Goal: Task Accomplishment & Management: Use online tool/utility

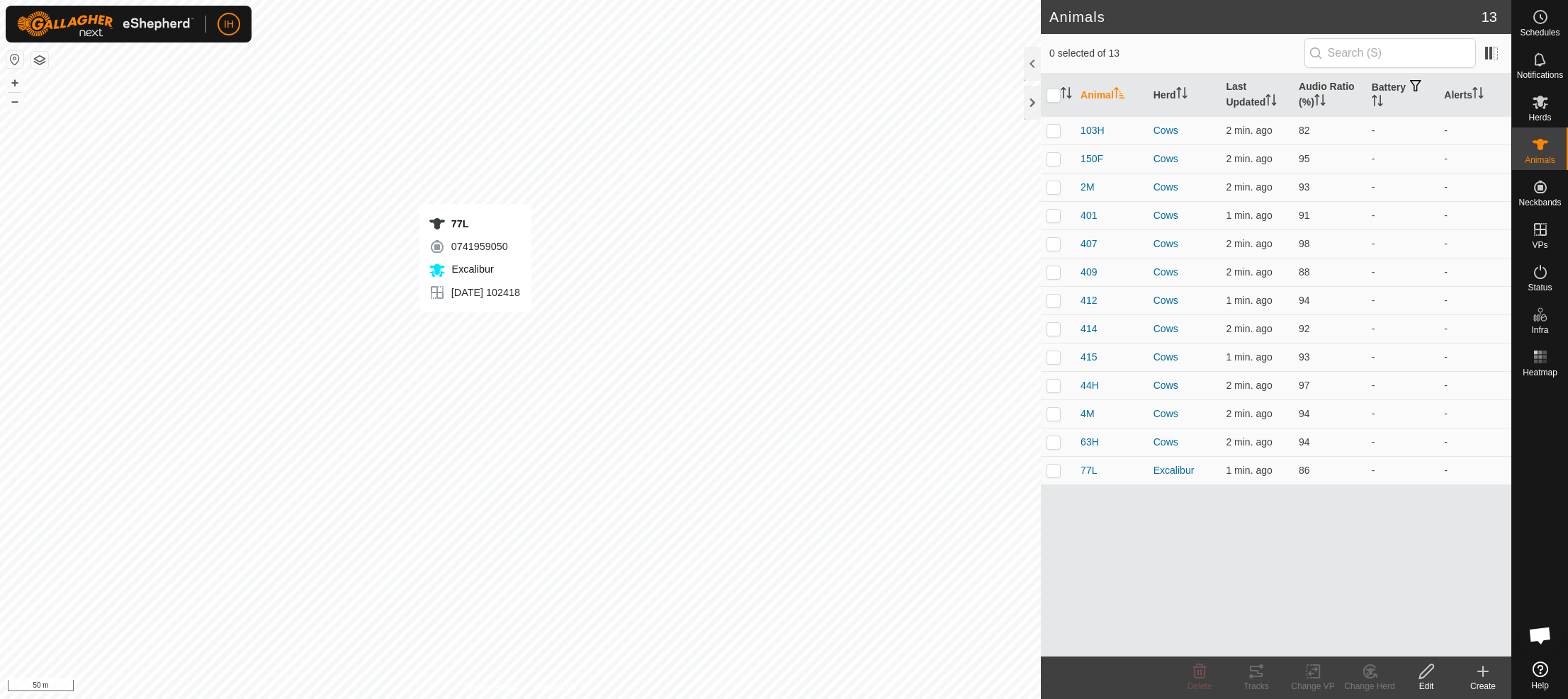
checkbox input "true"
click at [1262, 675] on icon at bounding box center [1257, 671] width 13 height 11
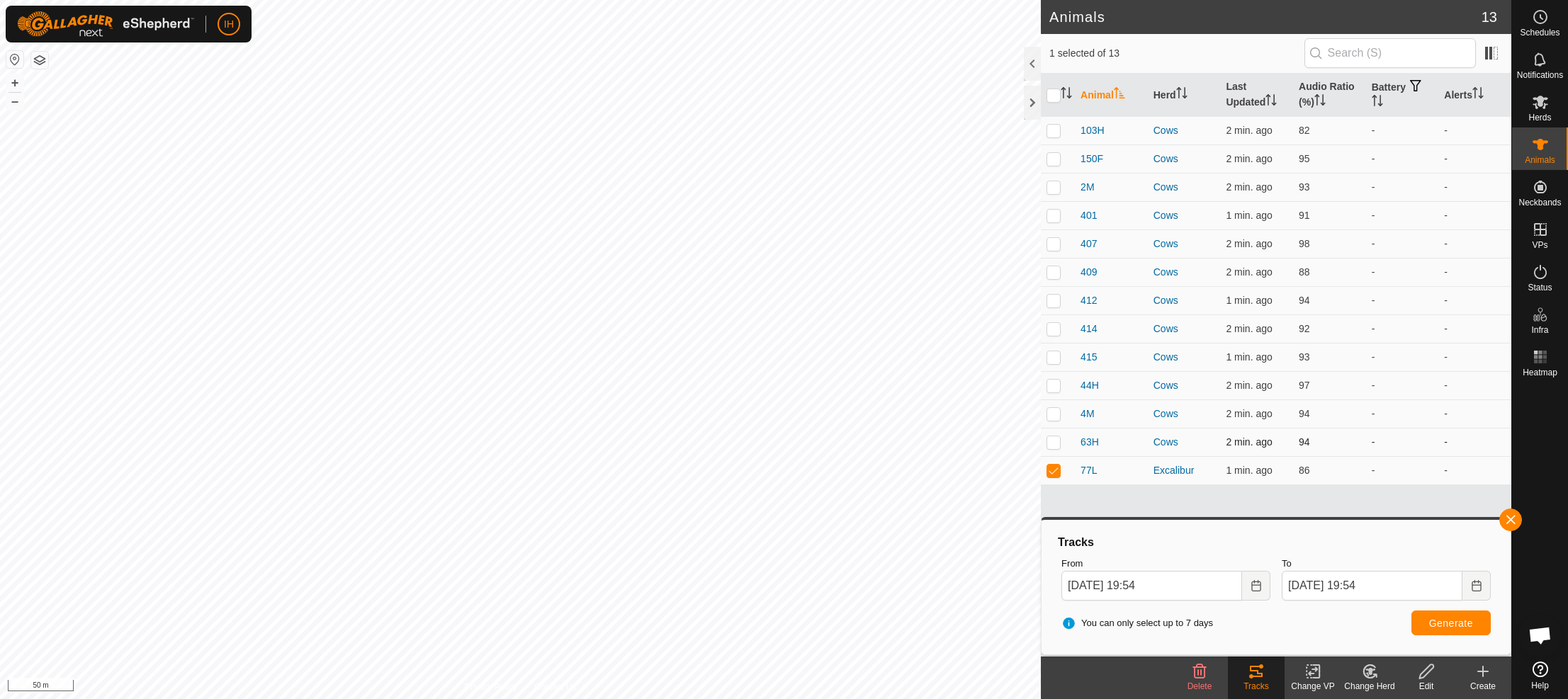
drag, startPoint x: 1059, startPoint y: 443, endPoint x: 1059, endPoint y: 428, distance: 15.0
click at [1059, 443] on p-checkbox at bounding box center [1054, 441] width 14 height 11
checkbox input "true"
drag, startPoint x: 1058, startPoint y: 418, endPoint x: 1059, endPoint y: 402, distance: 16.0
click at [1058, 418] on td at bounding box center [1057, 413] width 34 height 28
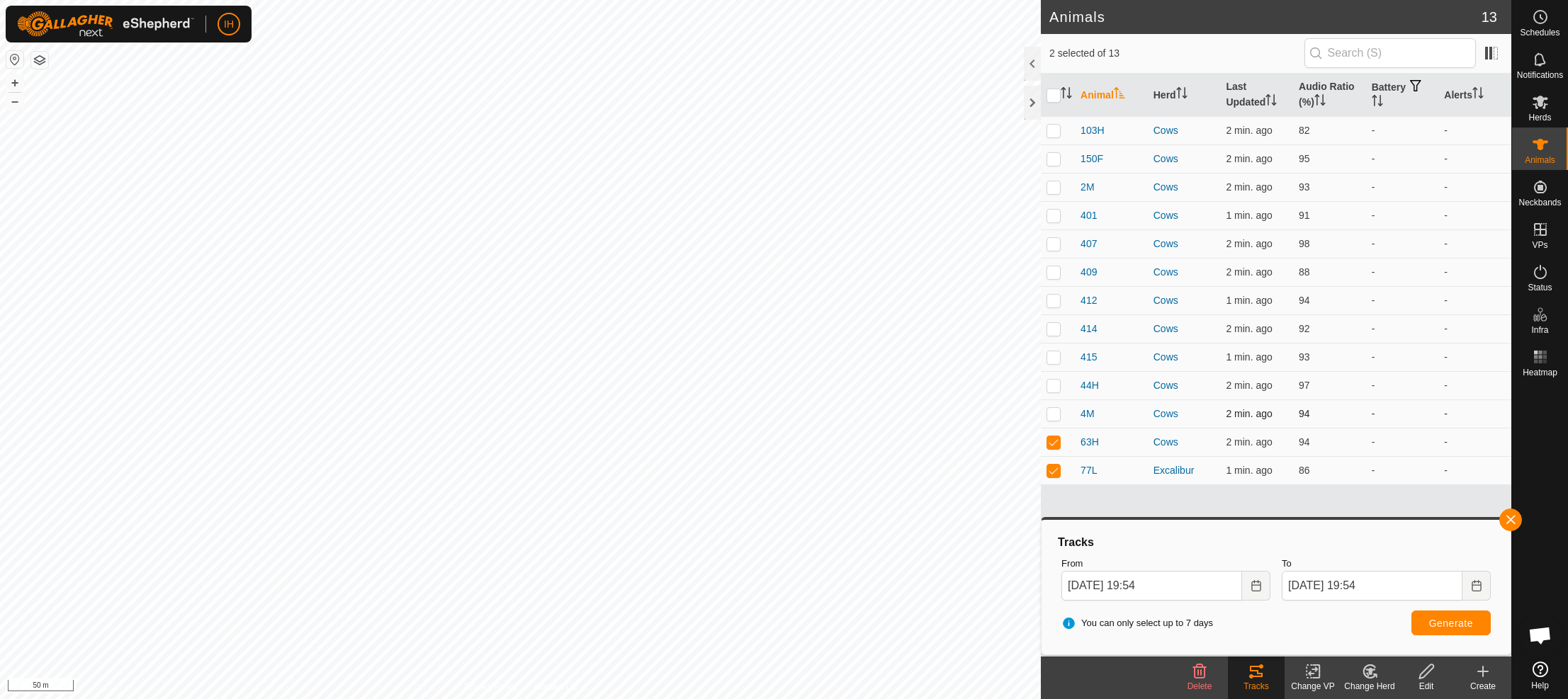
checkbox input "true"
drag, startPoint x: 1060, startPoint y: 383, endPoint x: 1060, endPoint y: 367, distance: 16.0
click at [1060, 383] on p-checkbox at bounding box center [1054, 385] width 14 height 11
checkbox input "true"
click at [1060, 362] on td at bounding box center [1057, 357] width 34 height 28
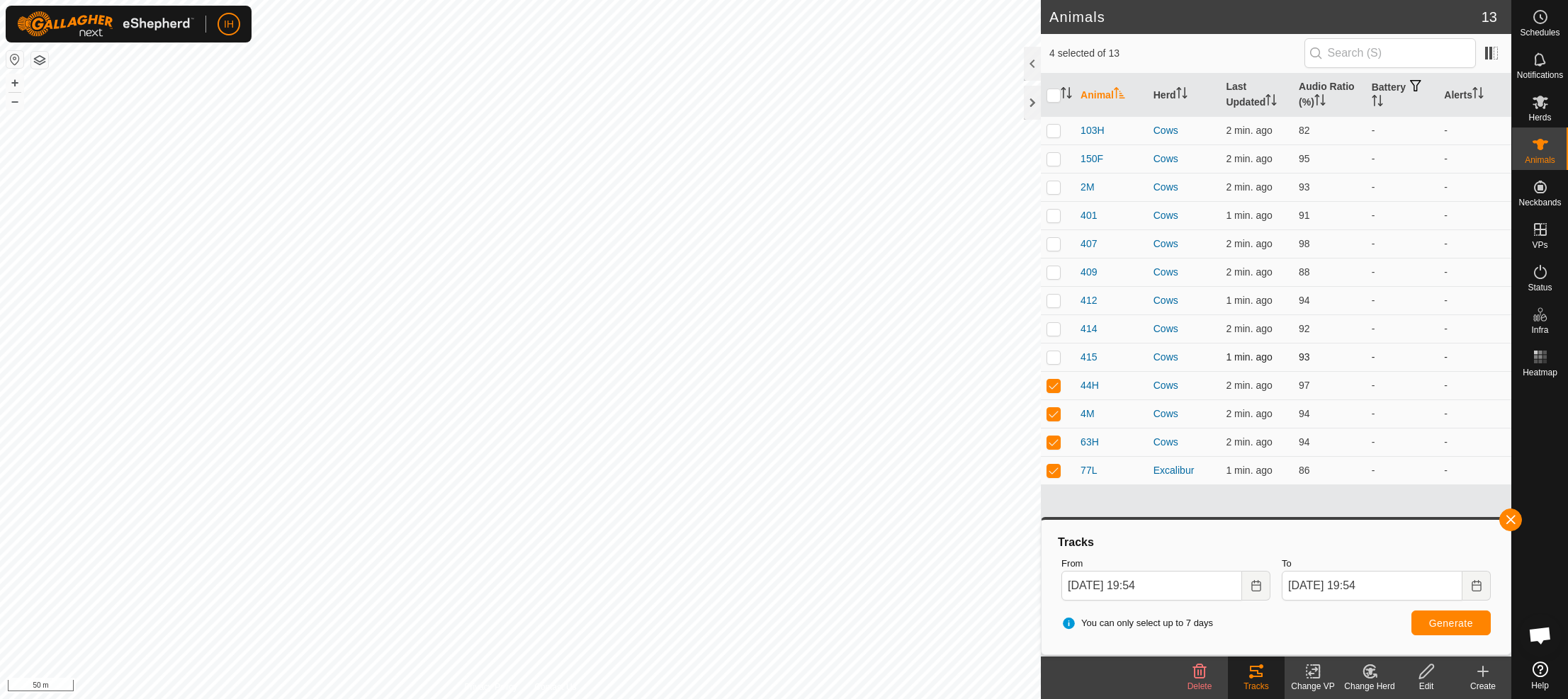
checkbox input "true"
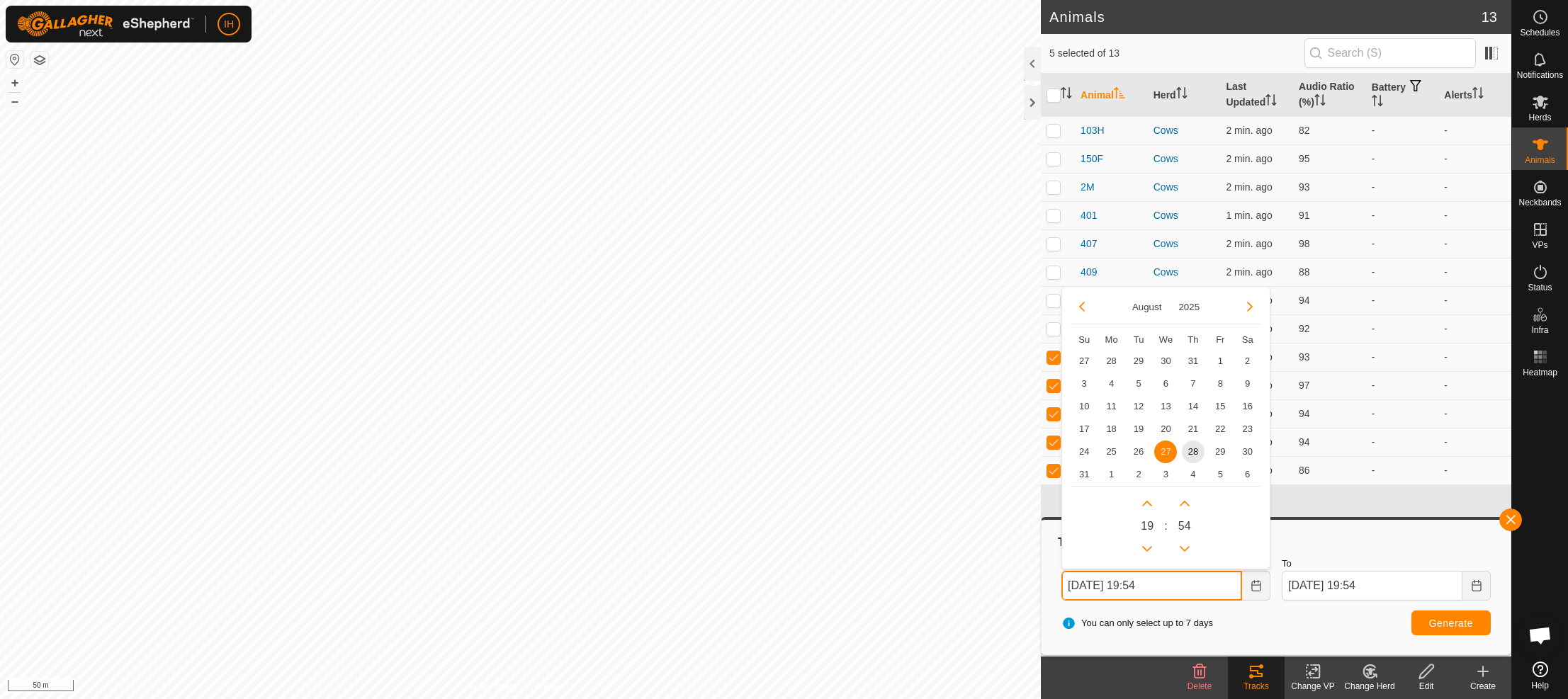
click at [1189, 588] on input "[DATE] 19:54" at bounding box center [1152, 586] width 181 height 30
click at [1199, 452] on span "28" at bounding box center [1193, 452] width 23 height 23
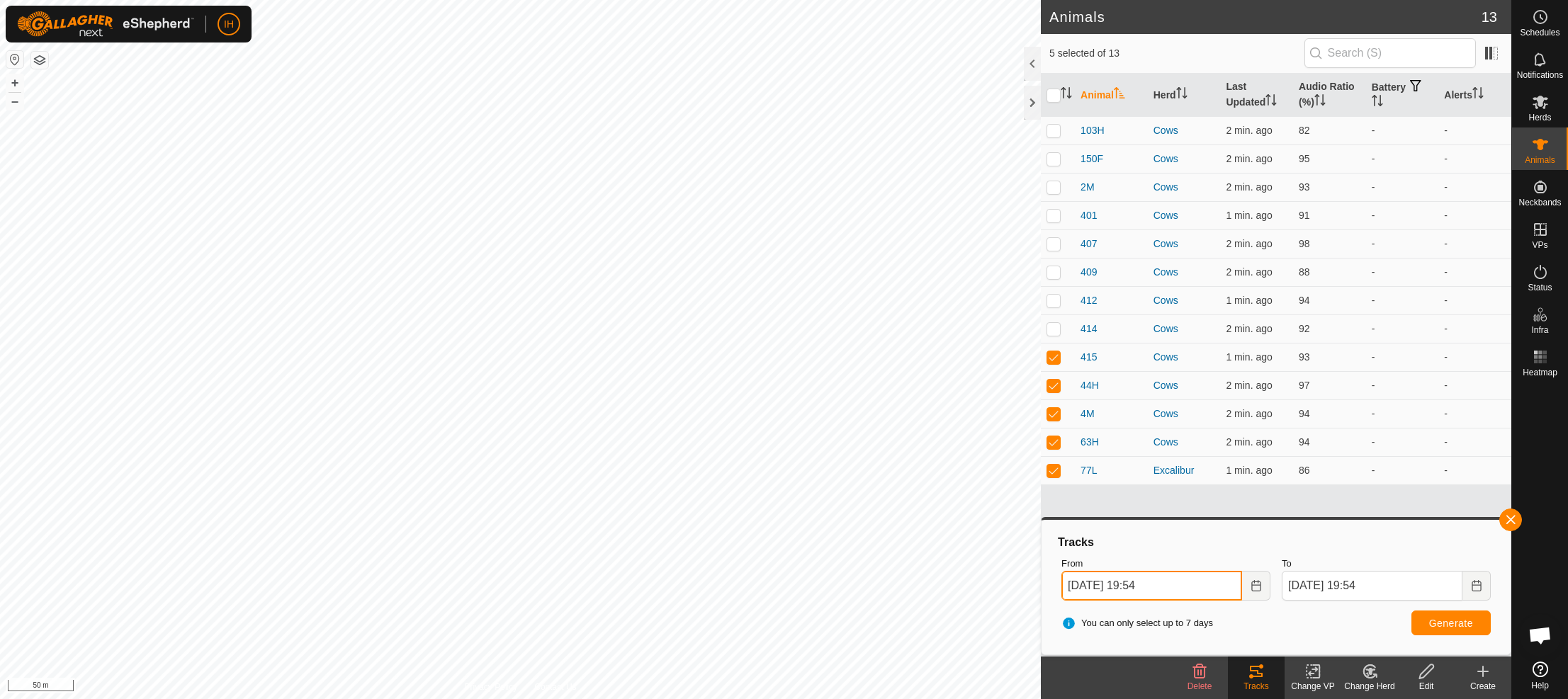
click at [1166, 588] on input "[DATE] 19:54" at bounding box center [1152, 586] width 181 height 30
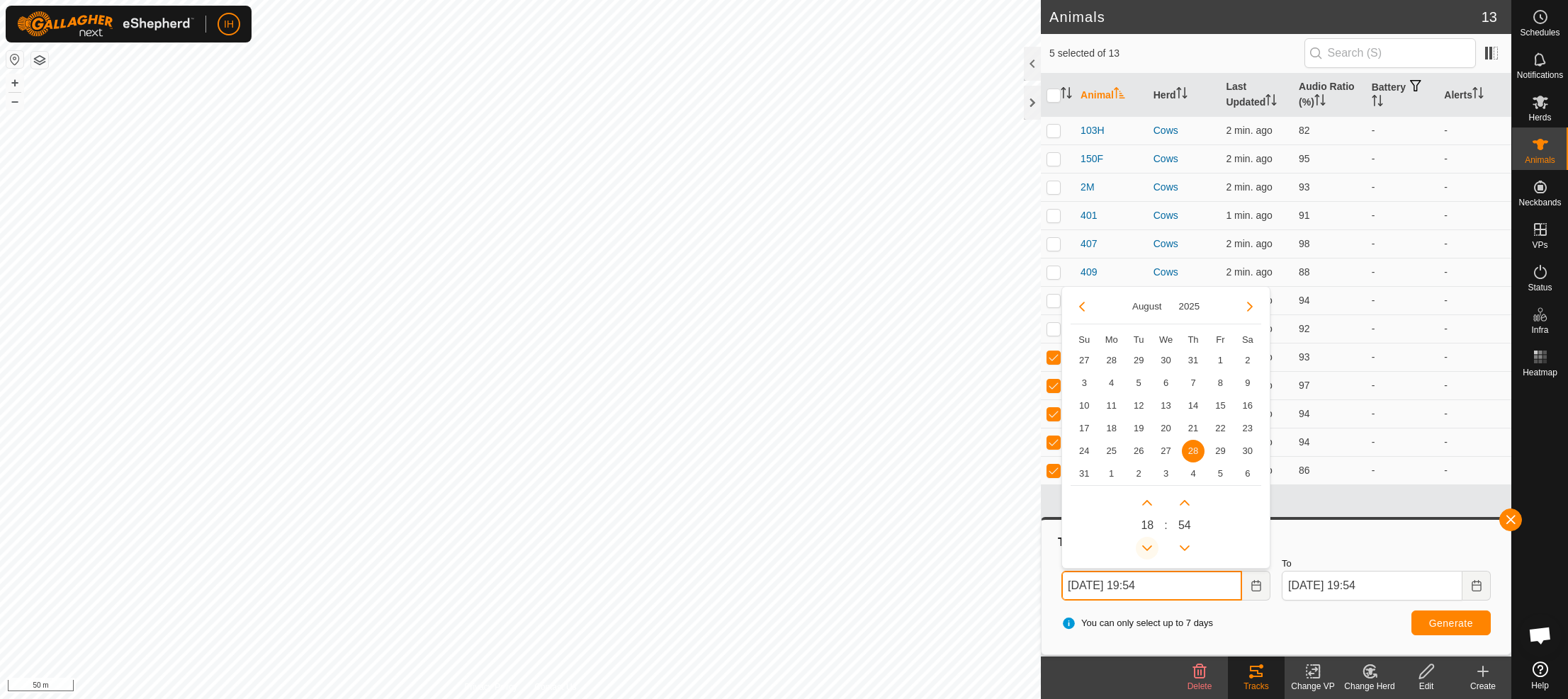
click at [1151, 552] on button "Previous Hour" at bounding box center [1148, 548] width 23 height 23
click at [1151, 552] on icon "Previous Hour" at bounding box center [1147, 548] width 11 height 11
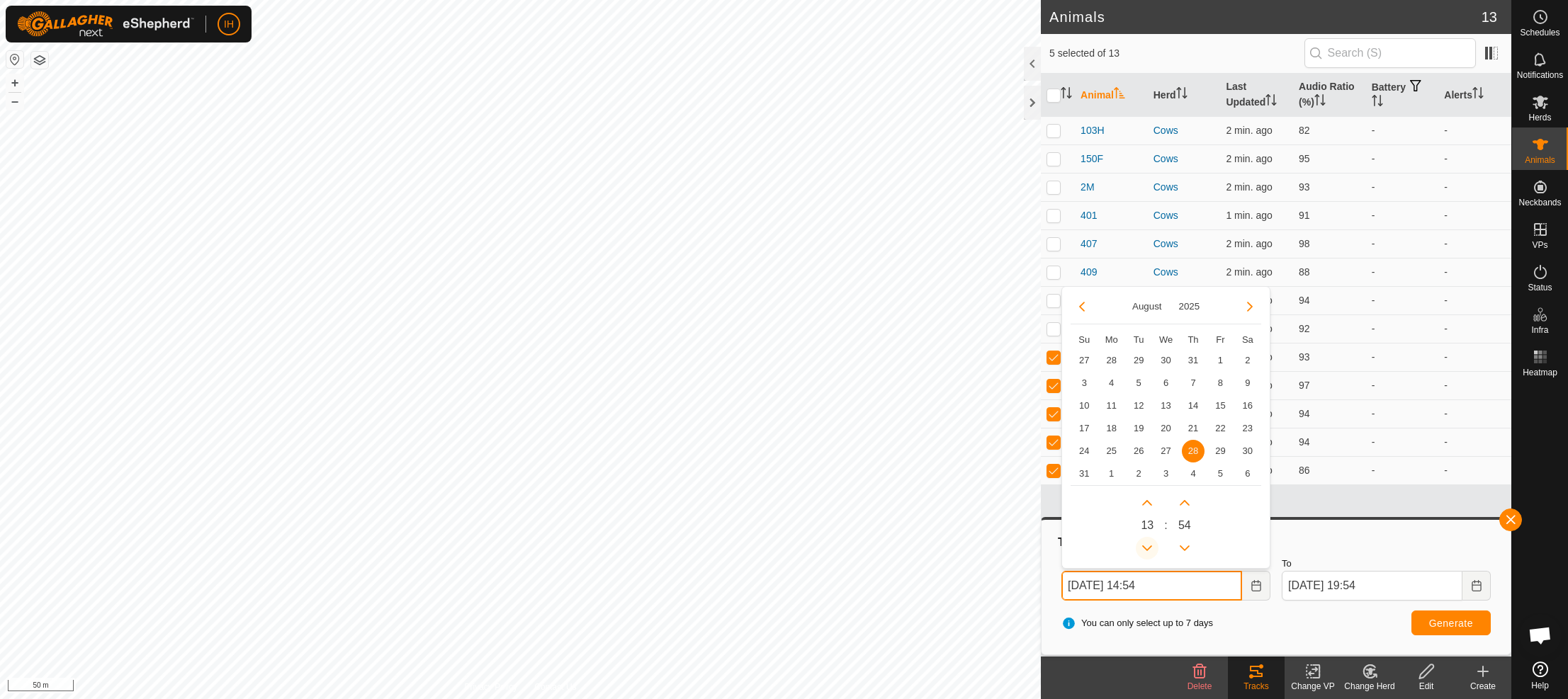
click at [1151, 552] on icon "Previous Hour" at bounding box center [1147, 548] width 11 height 11
click at [1151, 552] on button "Previous Hour" at bounding box center [1148, 548] width 23 height 23
type input "[DATE] 12:54"
click at [1427, 628] on button "Generate" at bounding box center [1451, 623] width 79 height 25
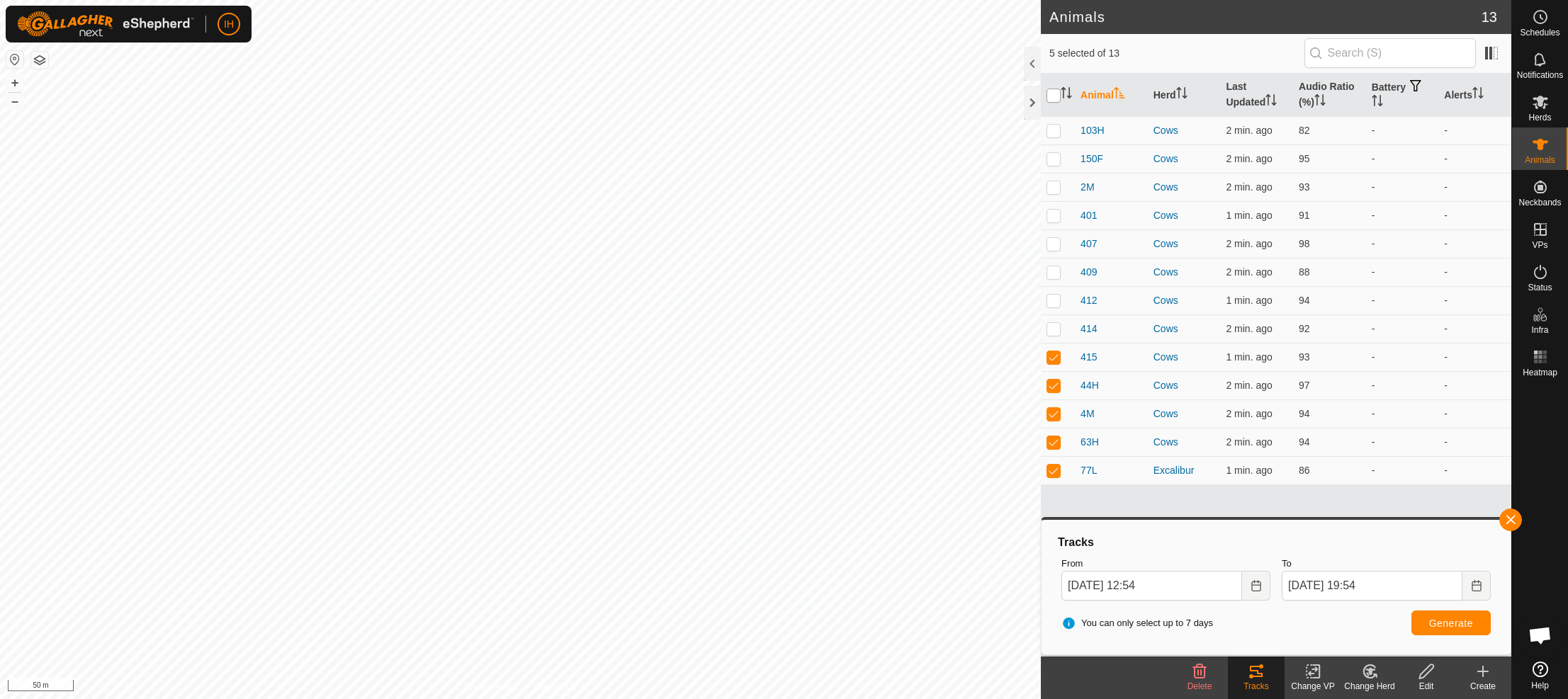
click at [1059, 93] on input "checkbox" at bounding box center [1054, 96] width 14 height 14
checkbox input "true"
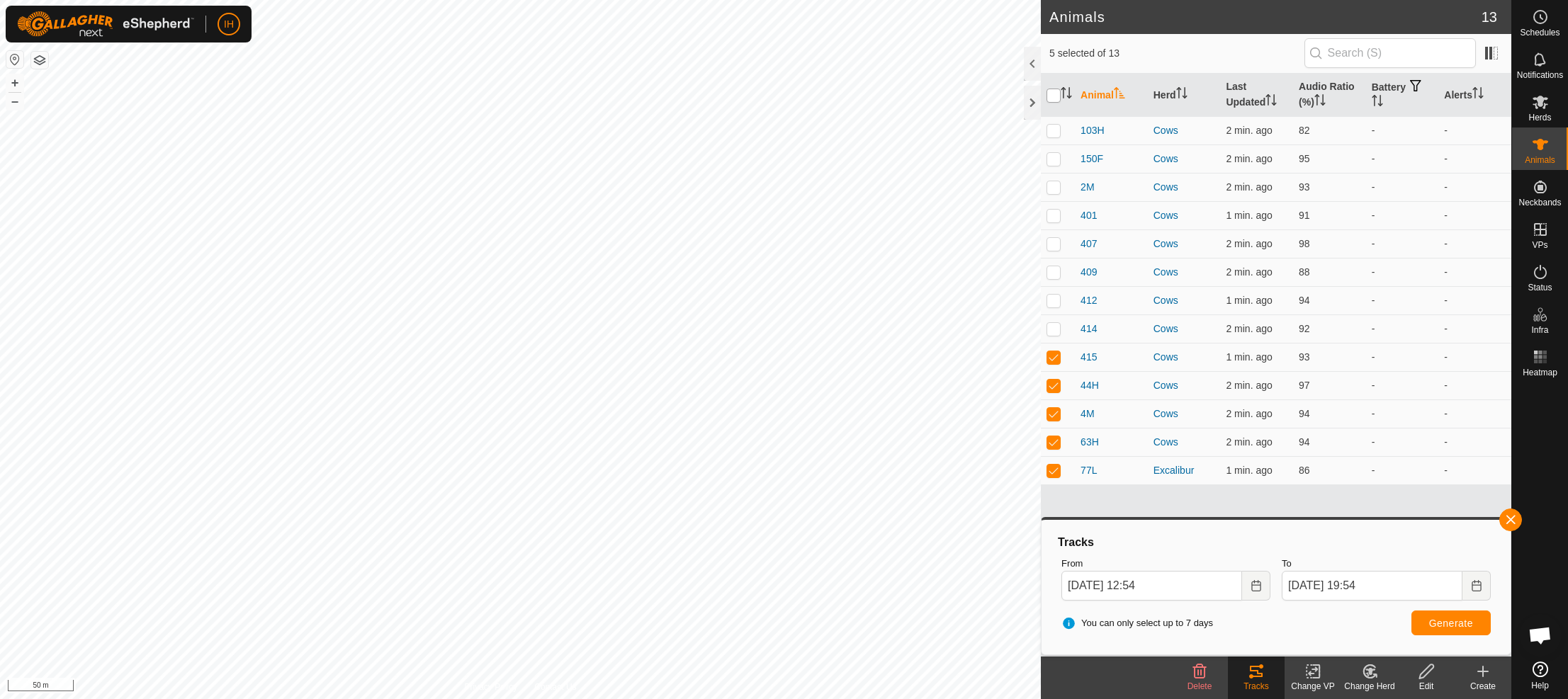
checkbox input "true"
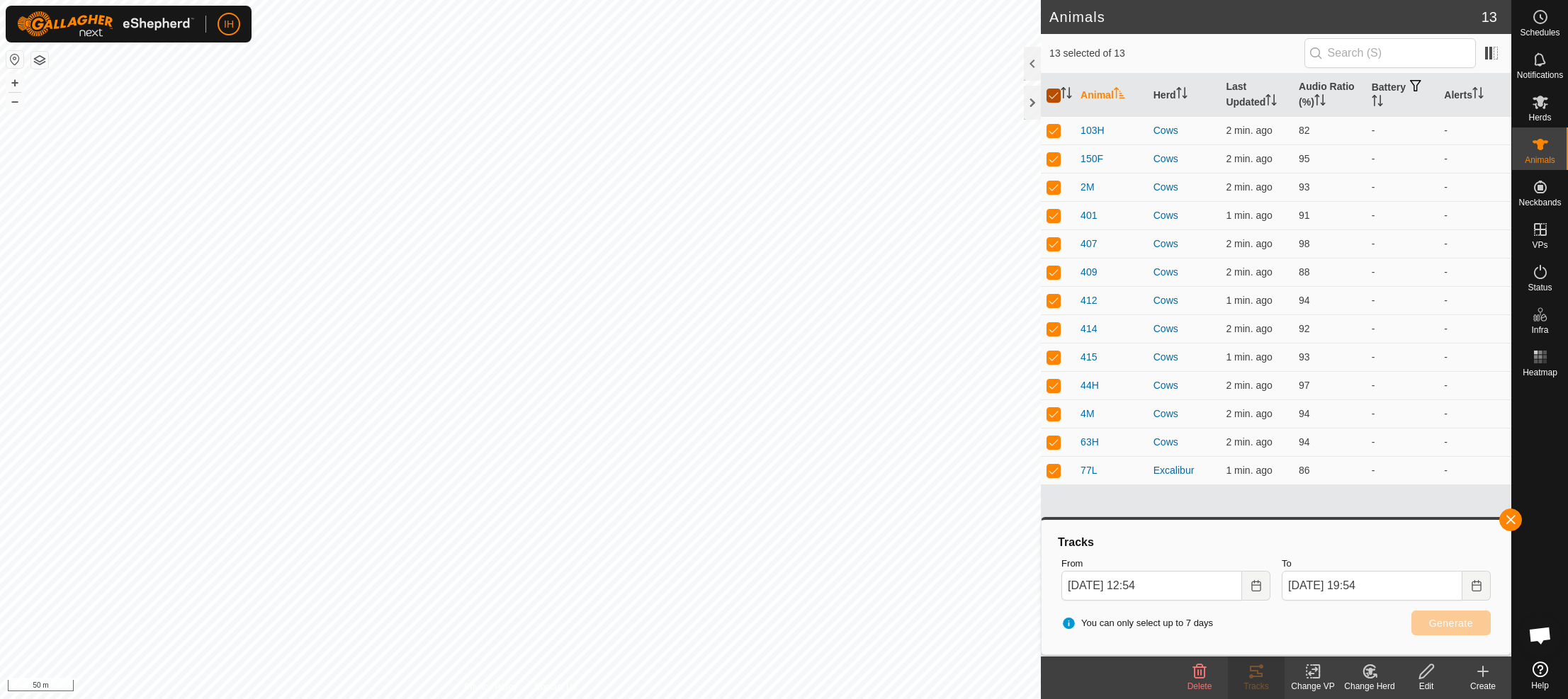
click at [1059, 93] on input "checkbox" at bounding box center [1054, 96] width 14 height 14
checkbox input "false"
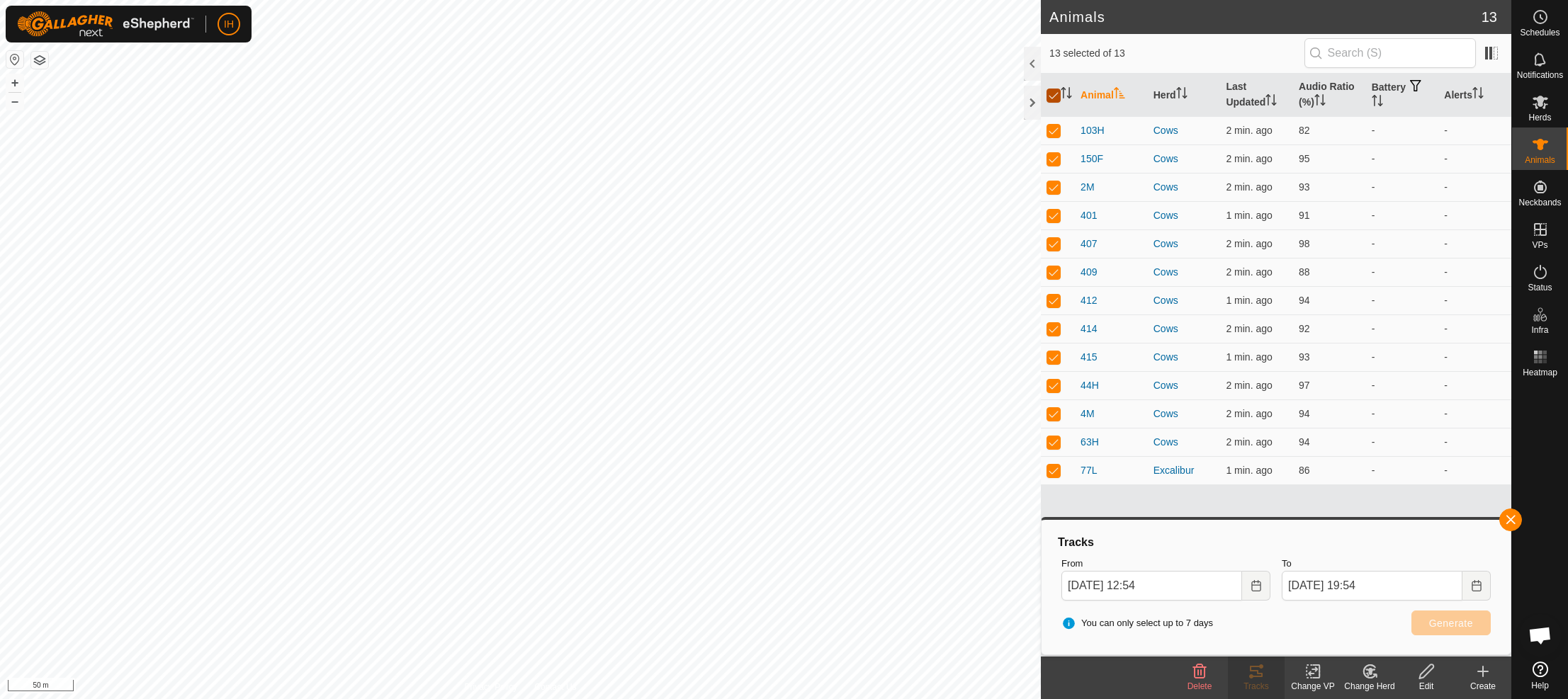
checkbox input "false"
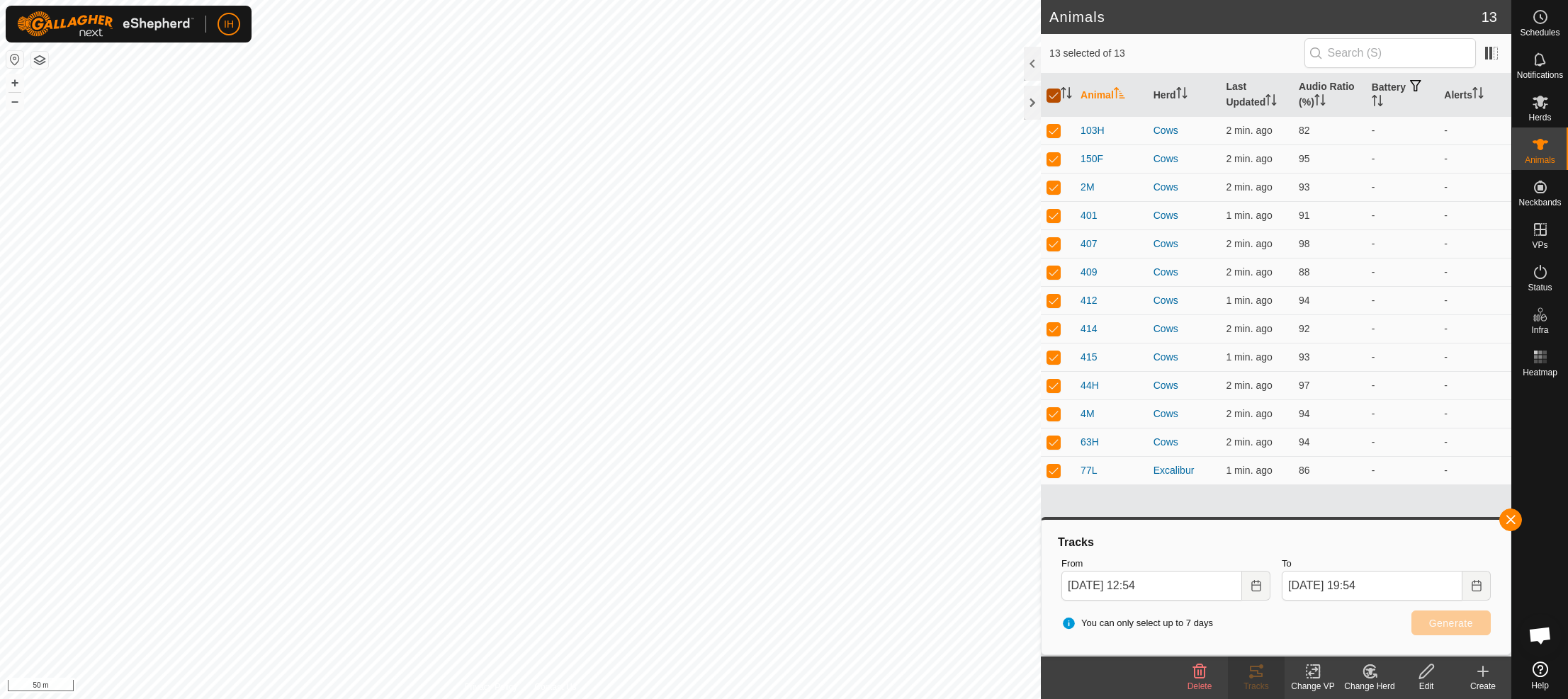
checkbox input "false"
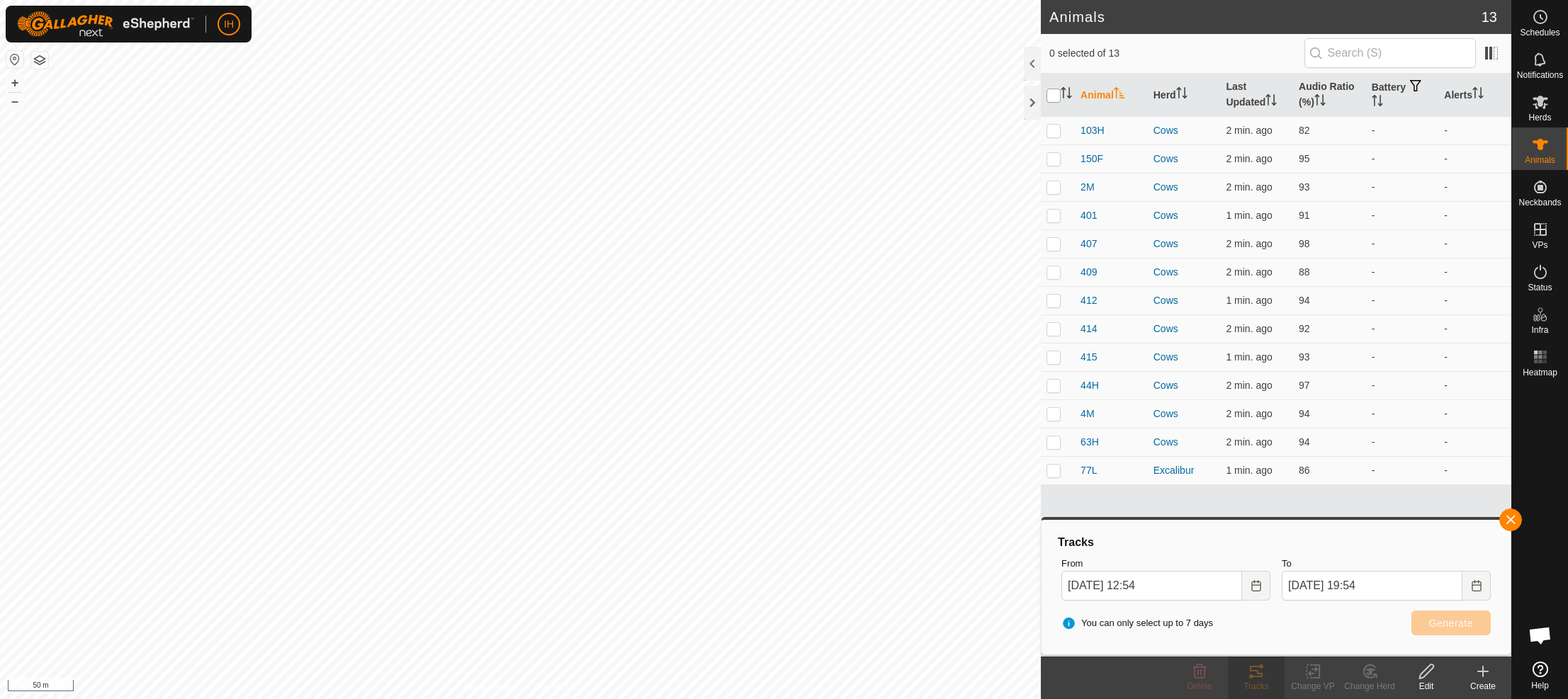
click at [1058, 95] on input "checkbox" at bounding box center [1054, 96] width 14 height 14
checkbox input "true"
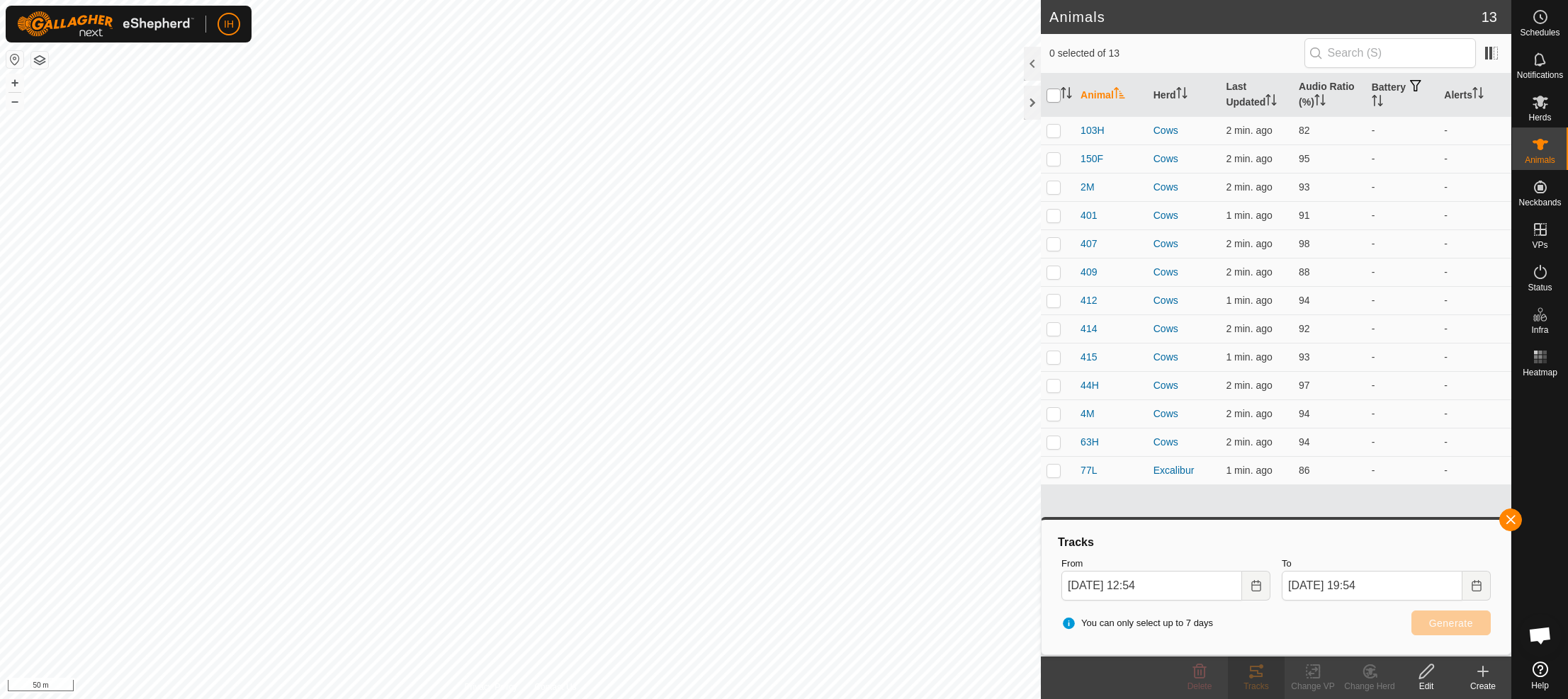
checkbox input "true"
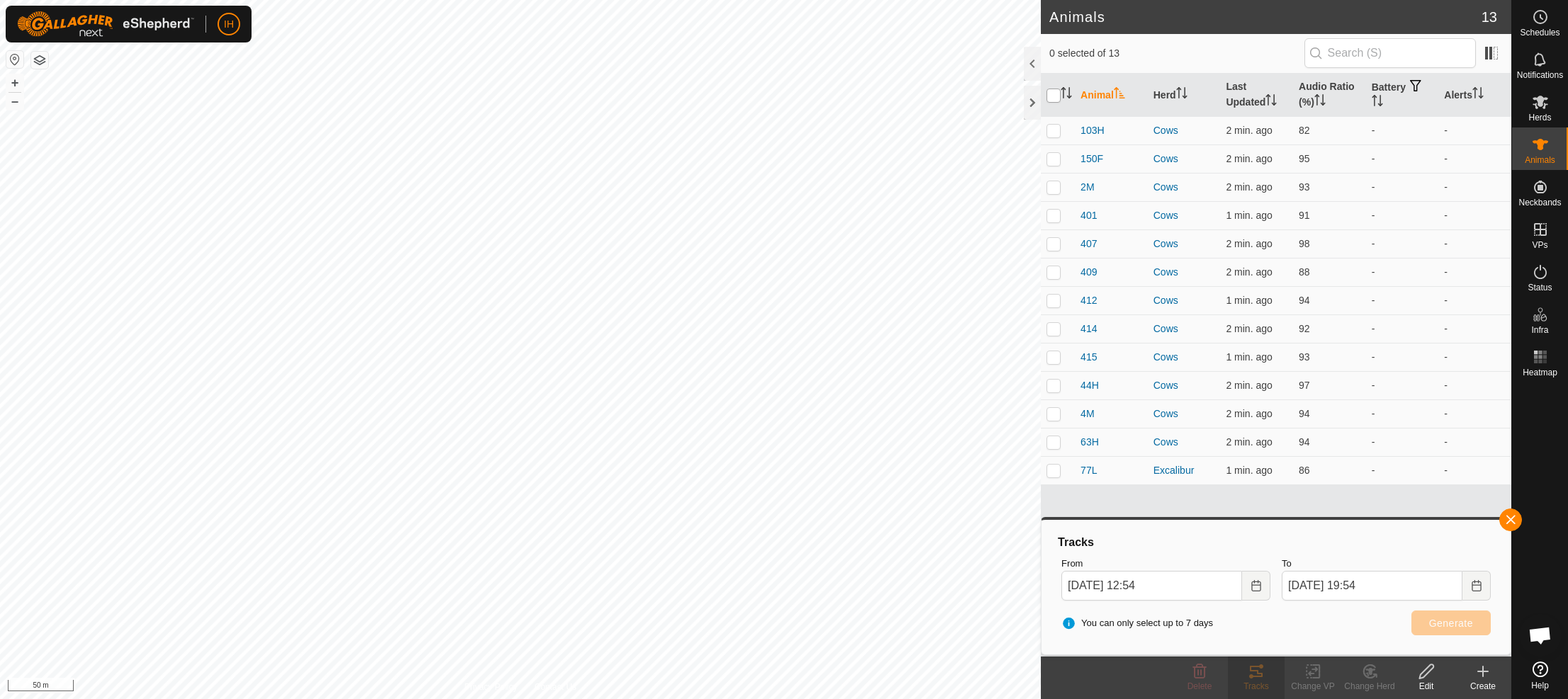
checkbox input "true"
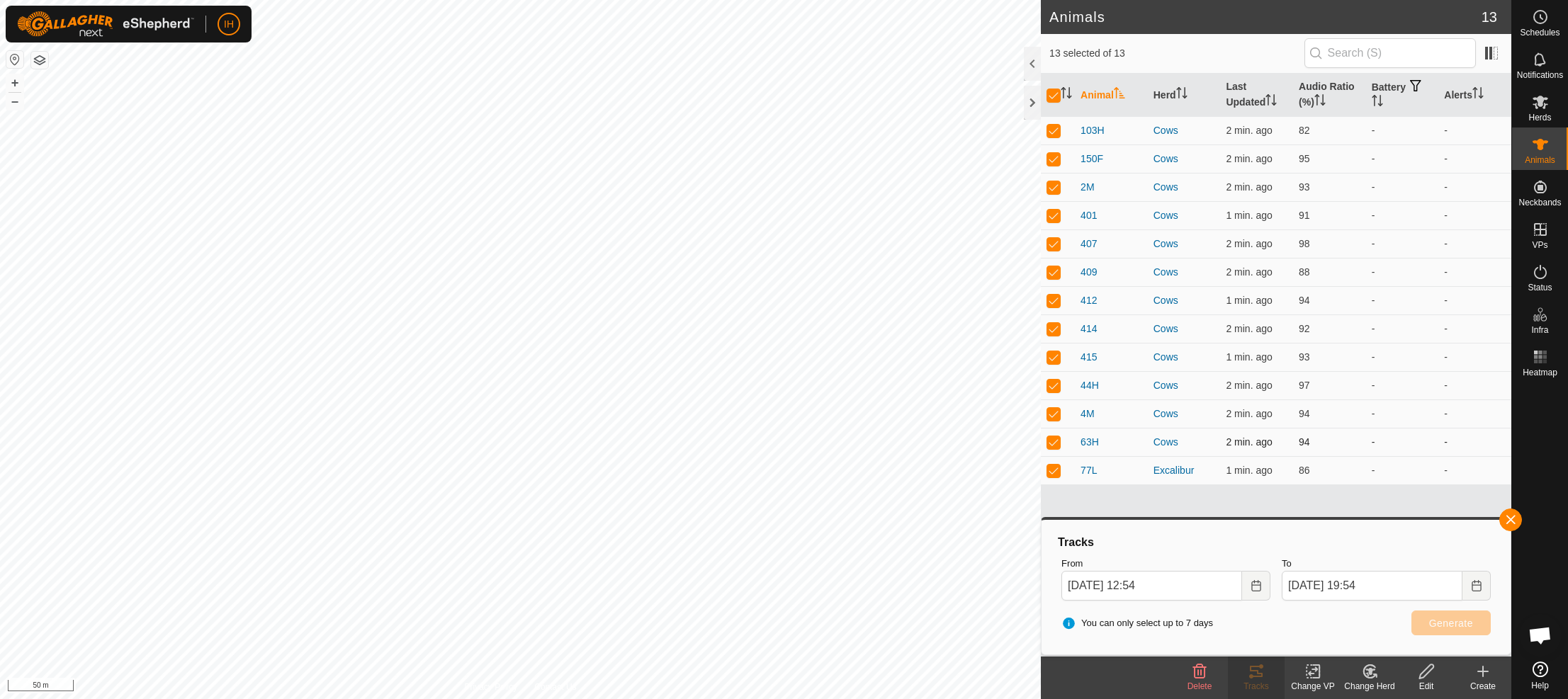
click at [1059, 467] on p-checkbox at bounding box center [1054, 470] width 14 height 11
checkbox input "false"
drag, startPoint x: 1059, startPoint y: 443, endPoint x: 1059, endPoint y: 424, distance: 19.0
click at [1059, 440] on p-checkbox at bounding box center [1054, 441] width 14 height 11
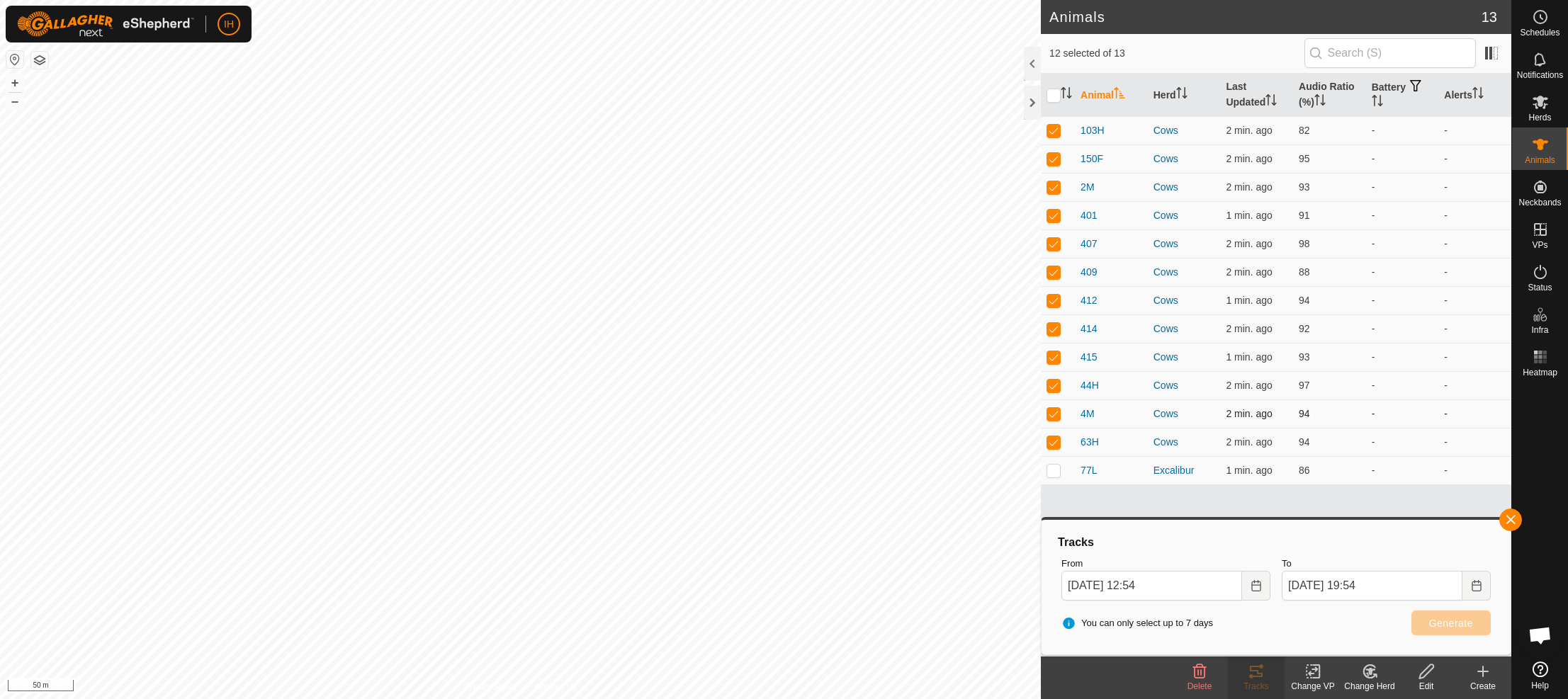
checkbox input "false"
click at [1057, 421] on td at bounding box center [1057, 413] width 34 height 28
checkbox input "false"
drag, startPoint x: 1059, startPoint y: 389, endPoint x: 1061, endPoint y: 366, distance: 23.1
click at [1059, 389] on p-checkbox at bounding box center [1054, 385] width 14 height 11
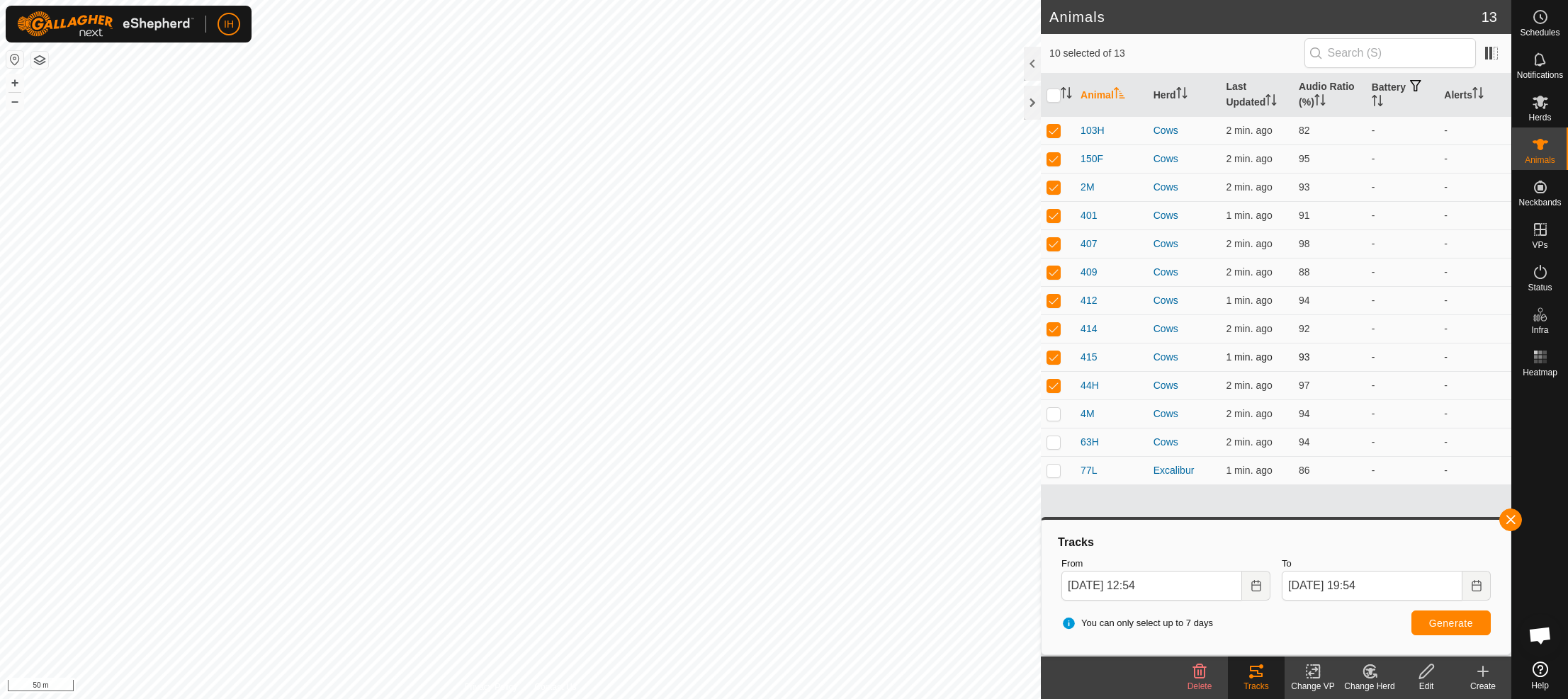
checkbox input "false"
drag, startPoint x: 1061, startPoint y: 359, endPoint x: 1061, endPoint y: 344, distance: 15.0
click at [1061, 359] on td at bounding box center [1057, 357] width 34 height 28
checkbox input "false"
drag, startPoint x: 1059, startPoint y: 332, endPoint x: 1081, endPoint y: 346, distance: 26.1
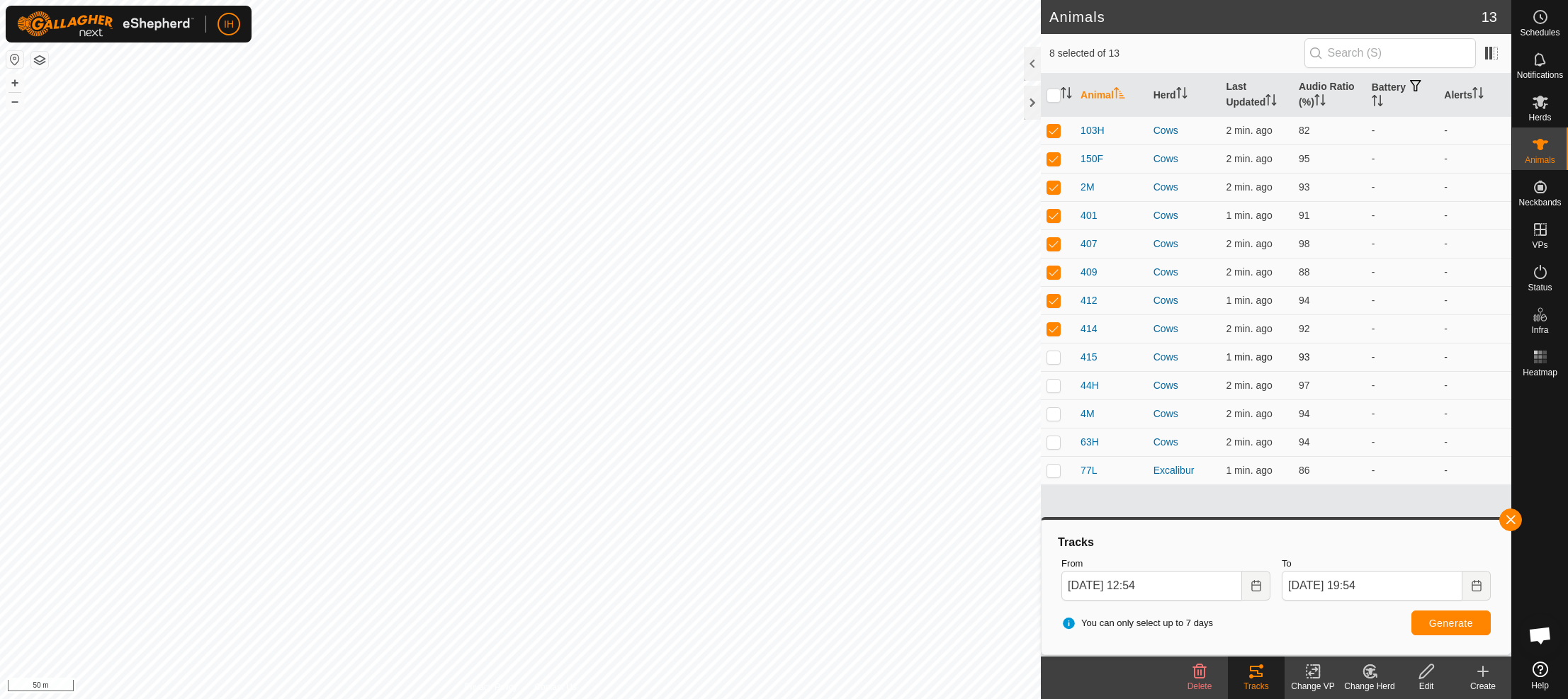
click at [1059, 332] on p-checkbox at bounding box center [1054, 328] width 14 height 11
checkbox input "false"
click at [1443, 618] on span "Generate" at bounding box center [1451, 623] width 44 height 11
click at [1052, 94] on input "checkbox" at bounding box center [1054, 96] width 14 height 14
checkbox input "true"
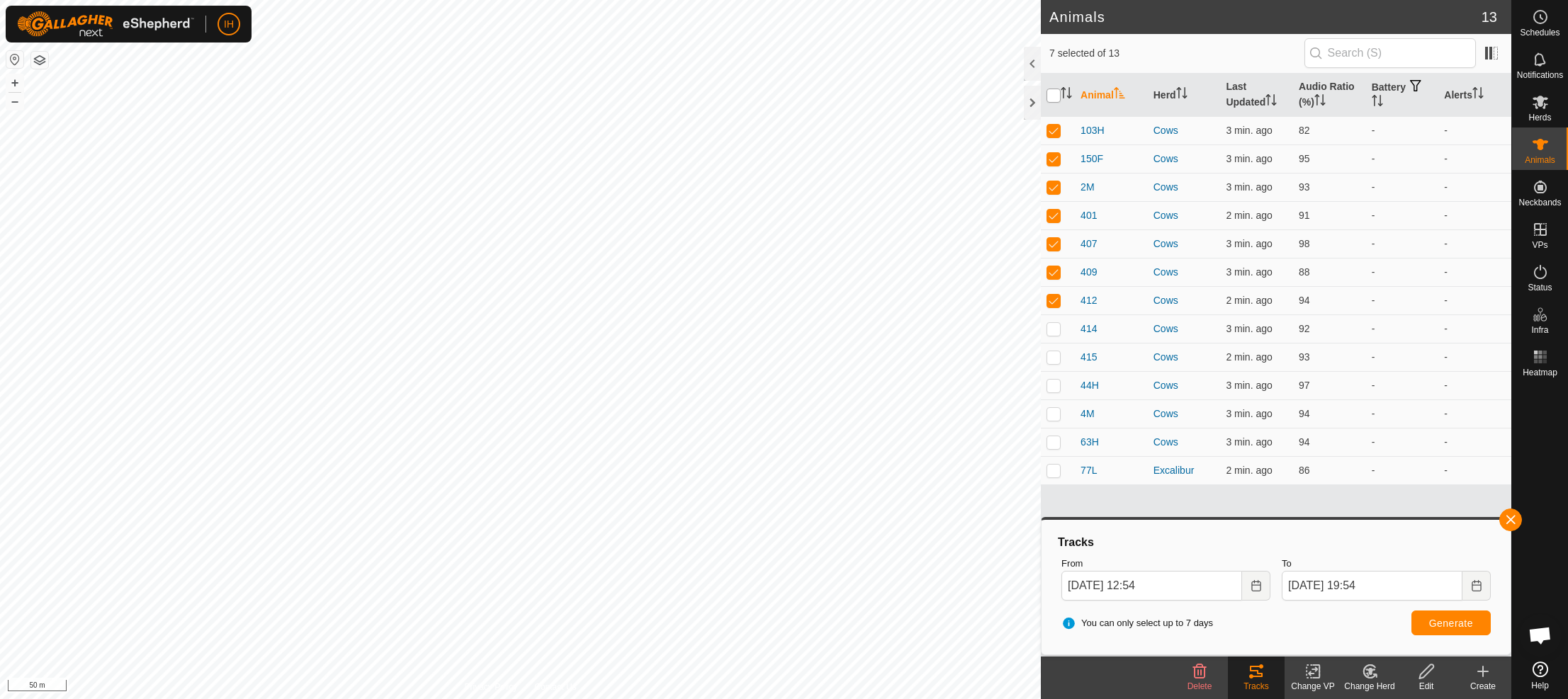
checkbox input "true"
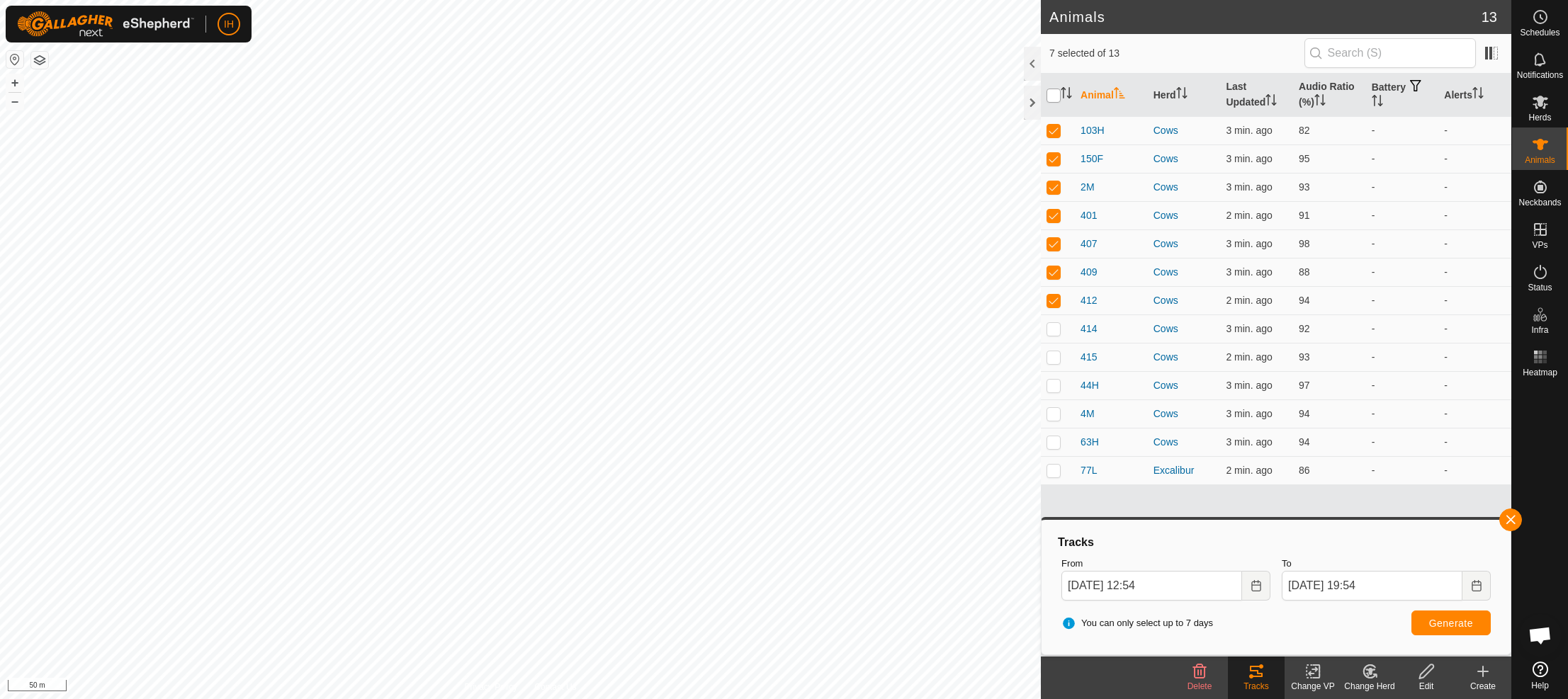
checkbox input "true"
click at [1052, 94] on input "checkbox" at bounding box center [1054, 96] width 14 height 14
checkbox input "false"
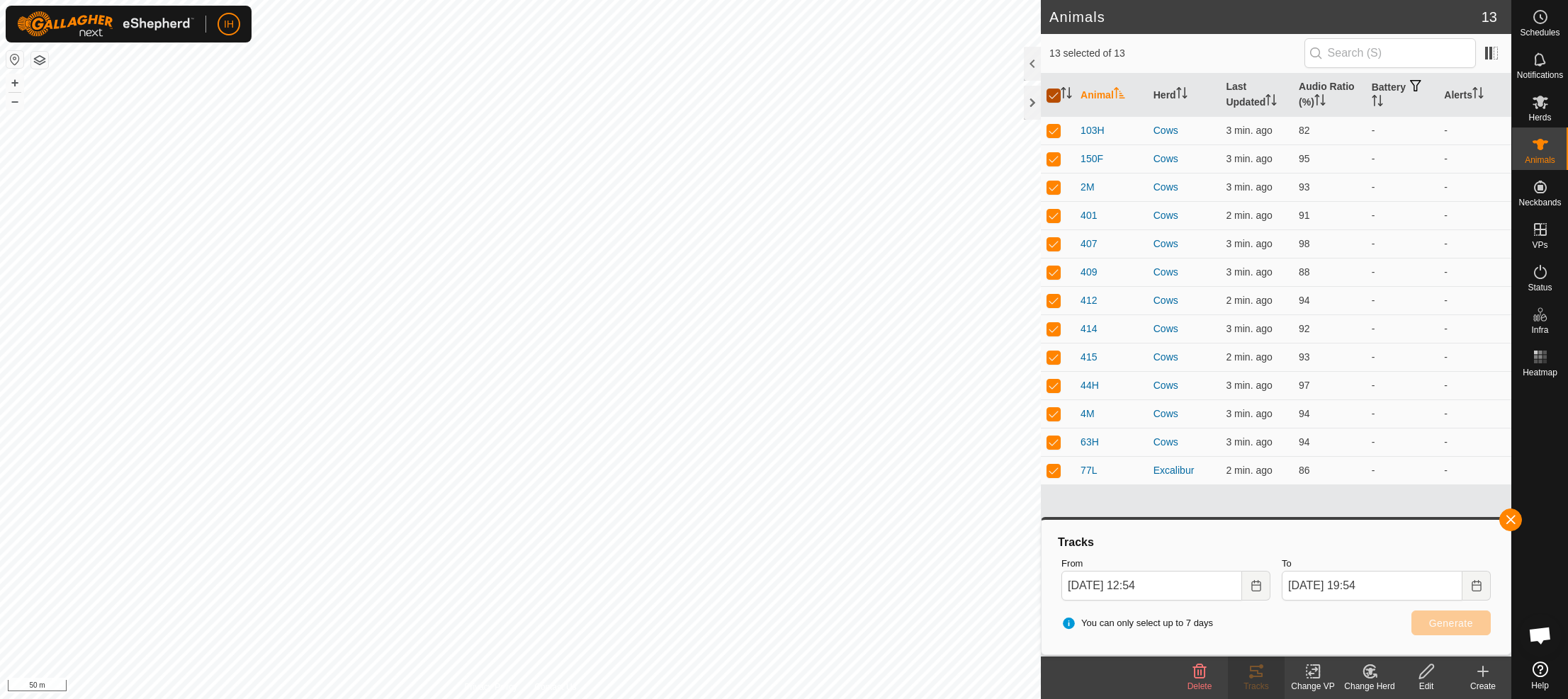
checkbox input "false"
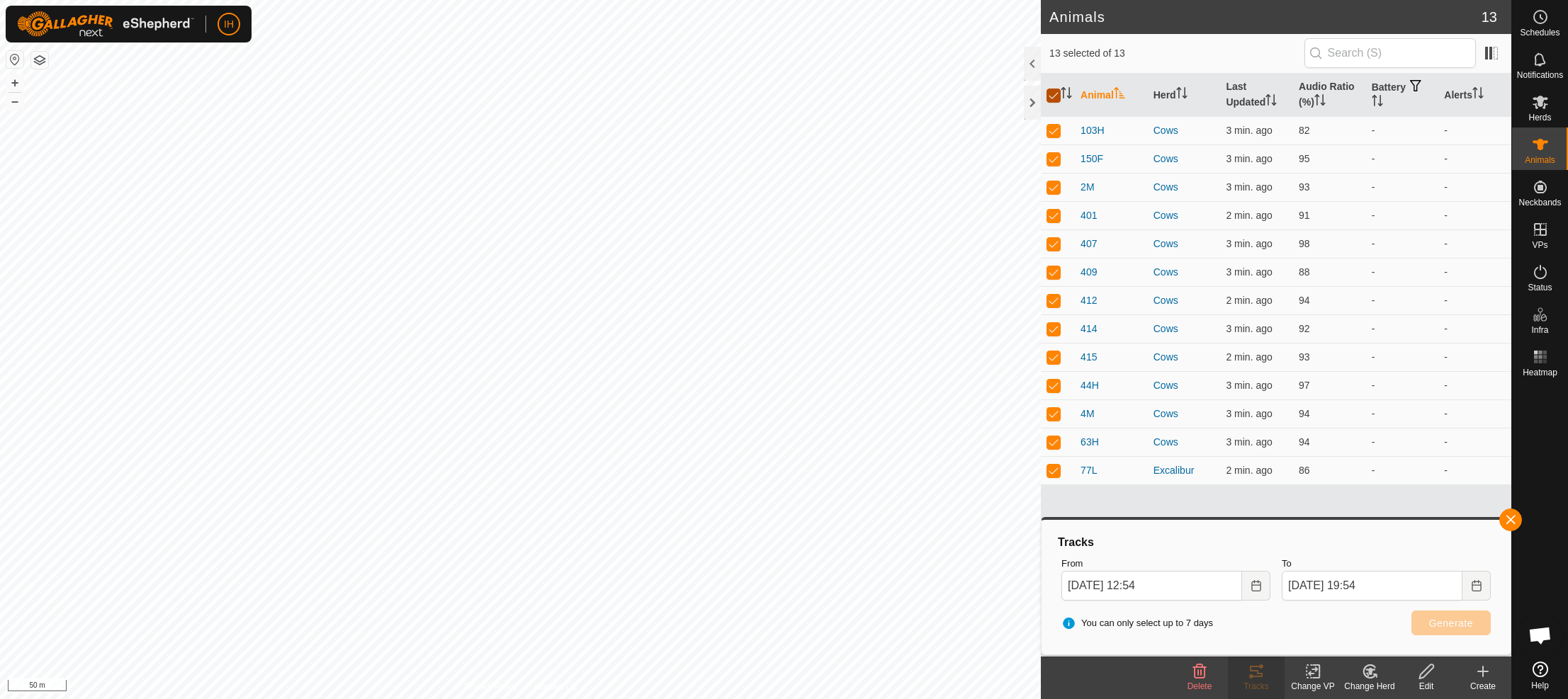
checkbox input "false"
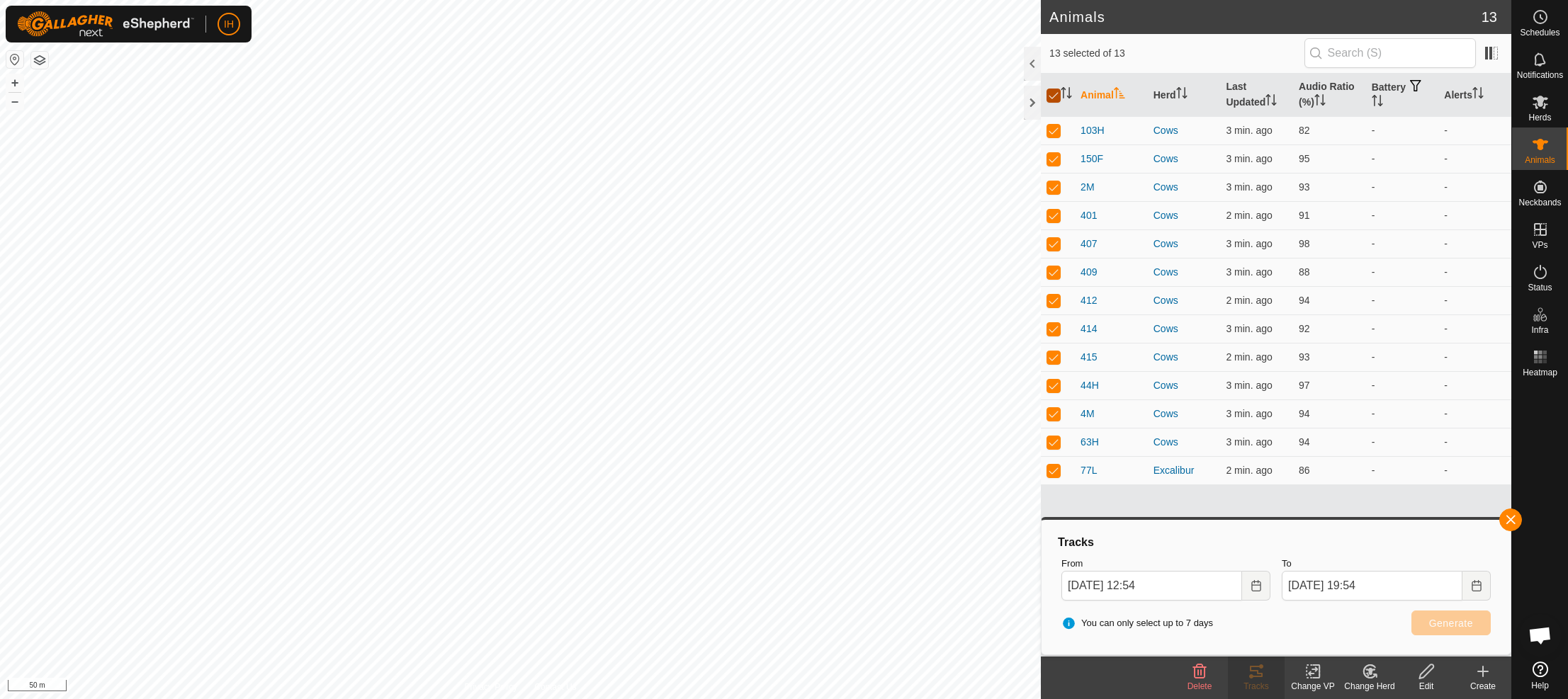
checkbox input "false"
